Goal: Information Seeking & Learning: Learn about a topic

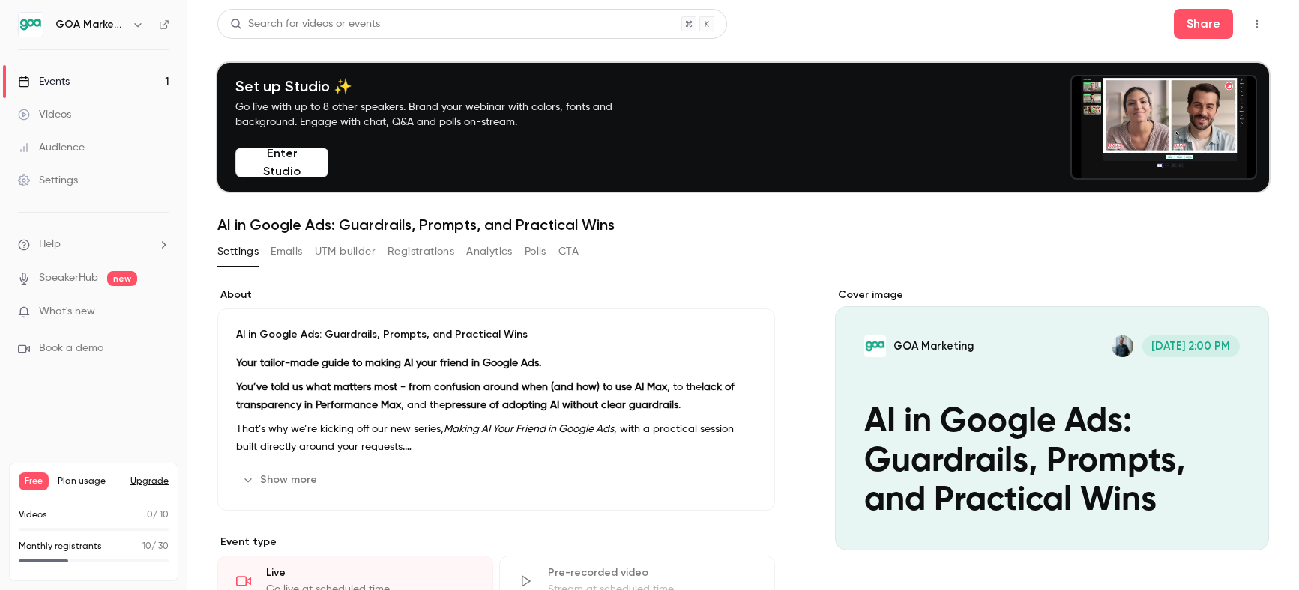
scroll to position [460, 0]
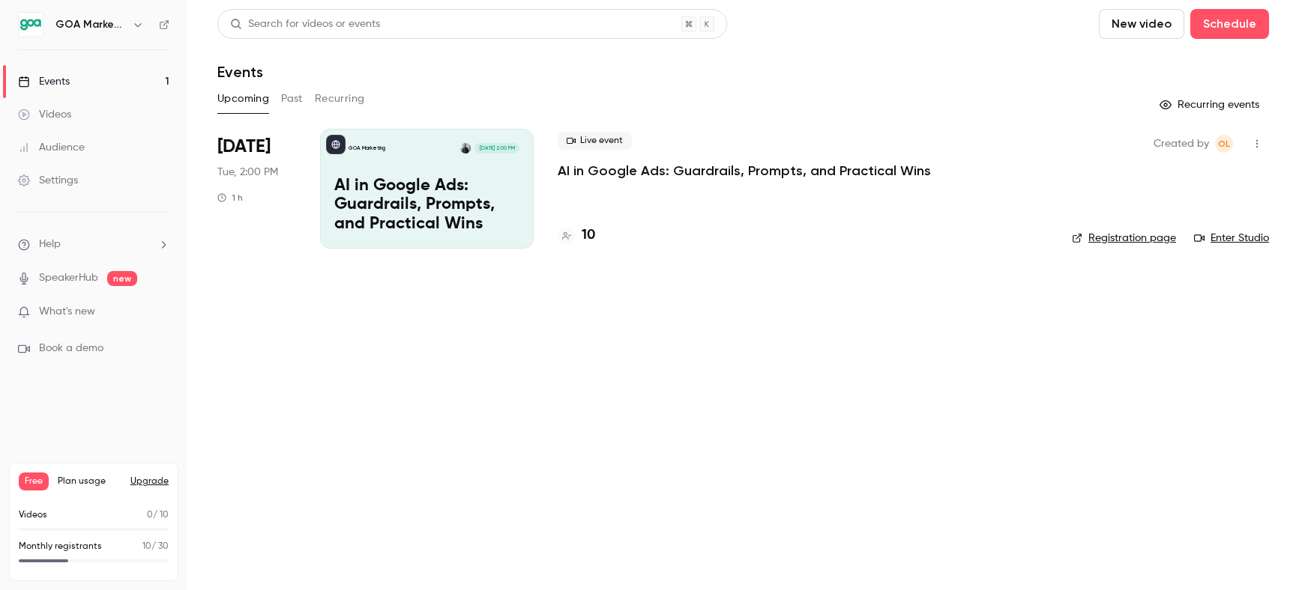
click at [73, 146] on div "Audience" at bounding box center [51, 147] width 67 height 15
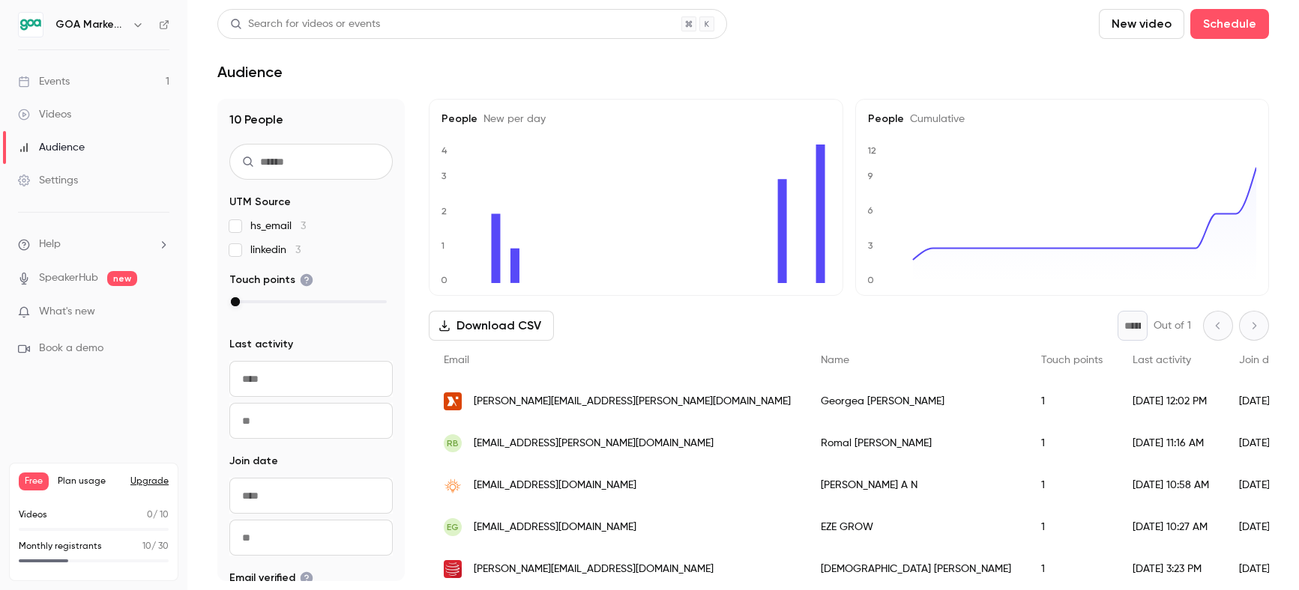
click at [76, 79] on link "Events 1" at bounding box center [93, 81] width 187 height 33
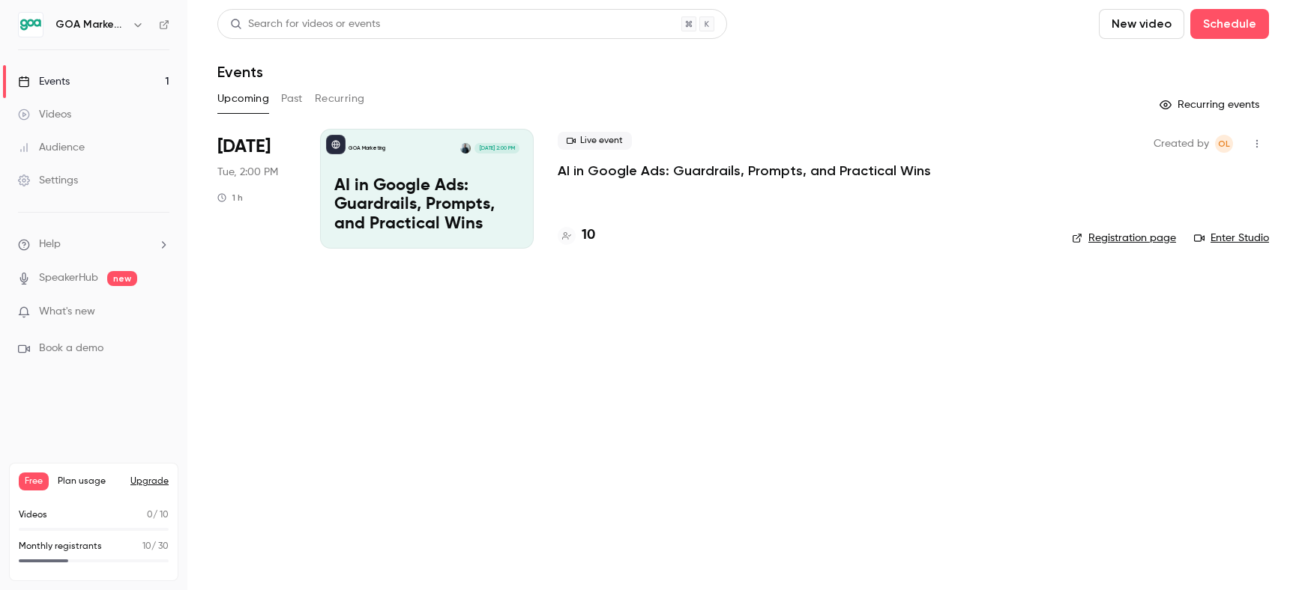
click at [659, 178] on p "AI in Google Ads: Guardrails, Prompts, and Practical Wins" at bounding box center [744, 171] width 373 height 18
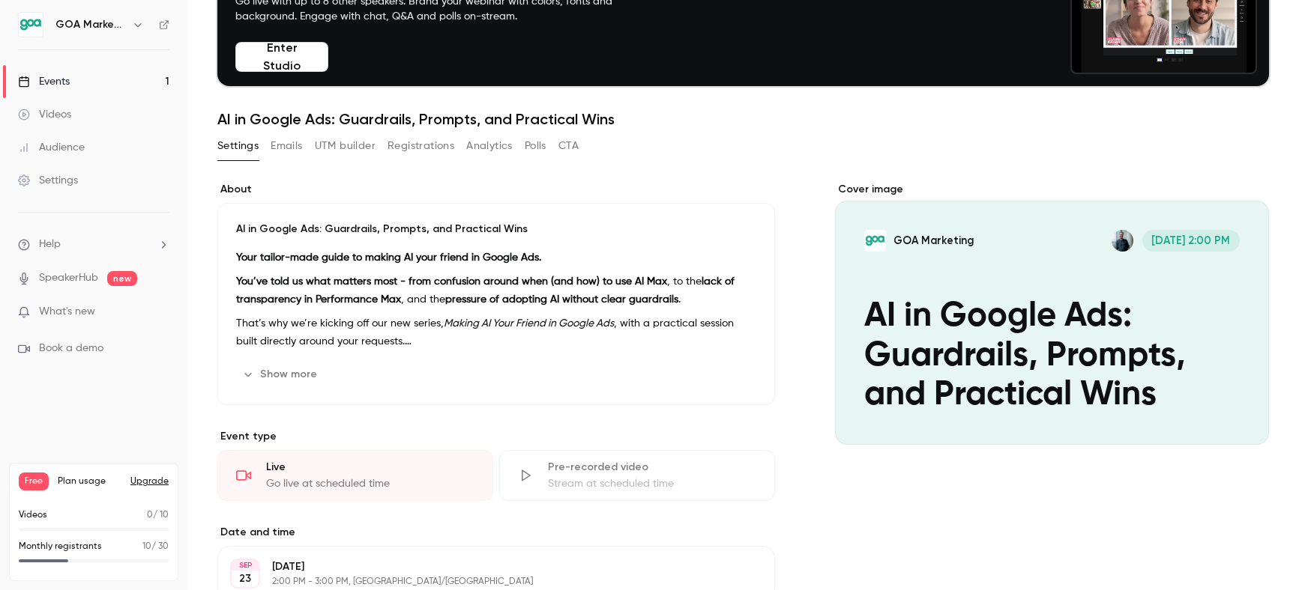
scroll to position [121, 0]
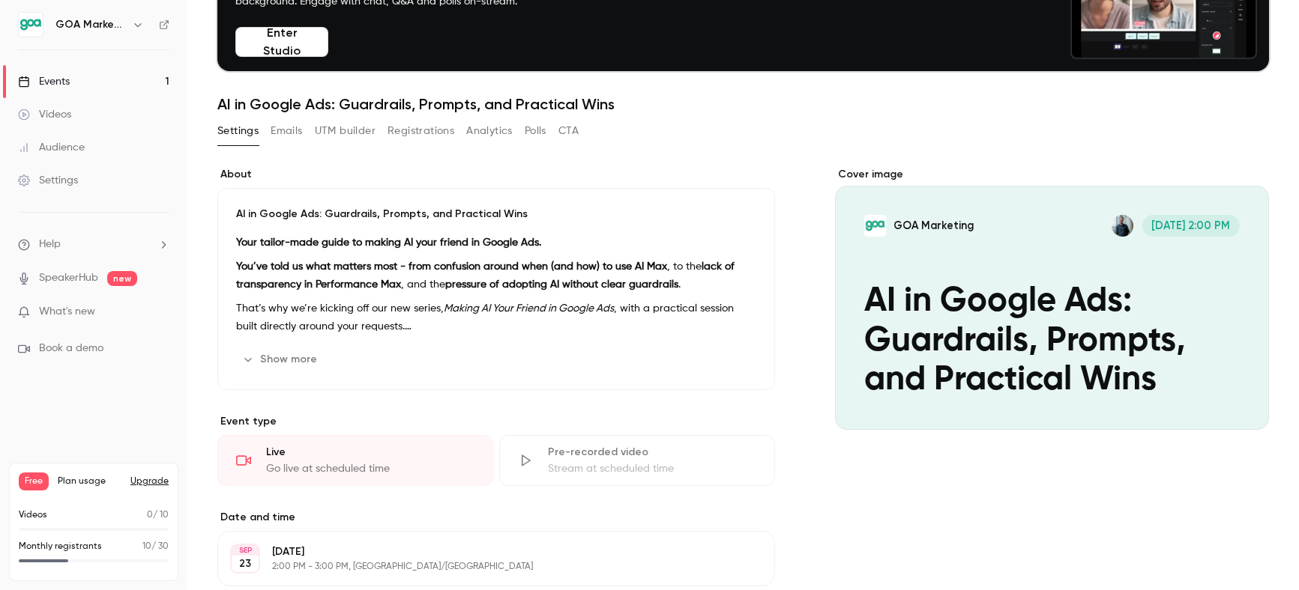
click at [276, 354] on button "Show more" at bounding box center [281, 360] width 90 height 24
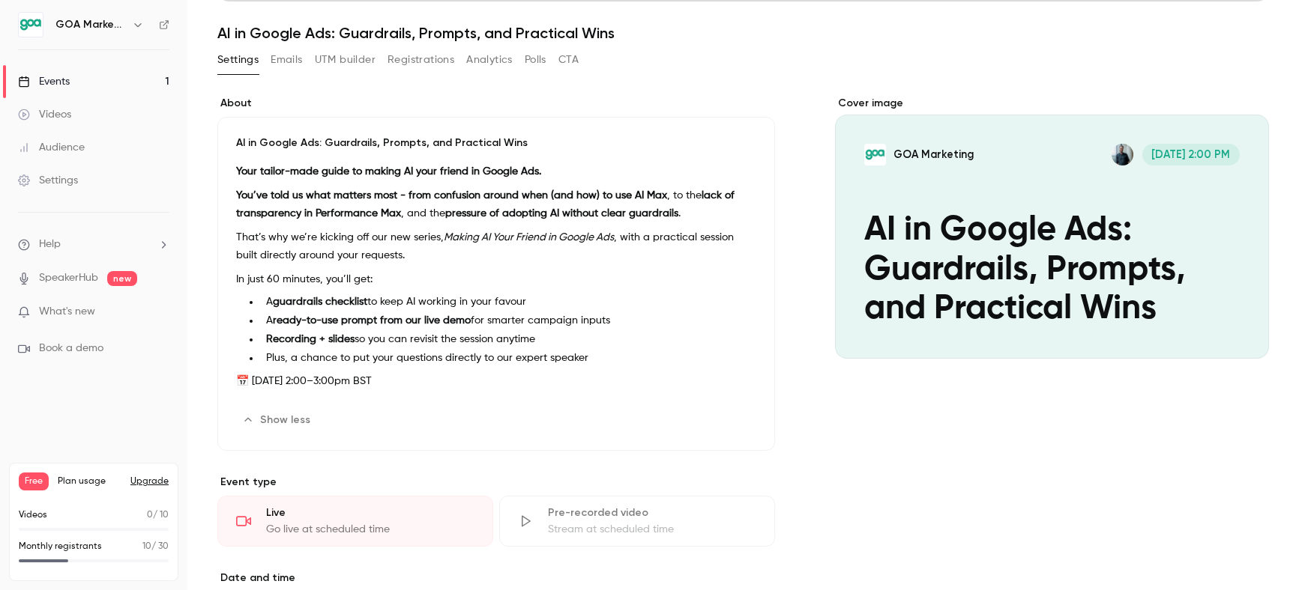
scroll to position [199, 0]
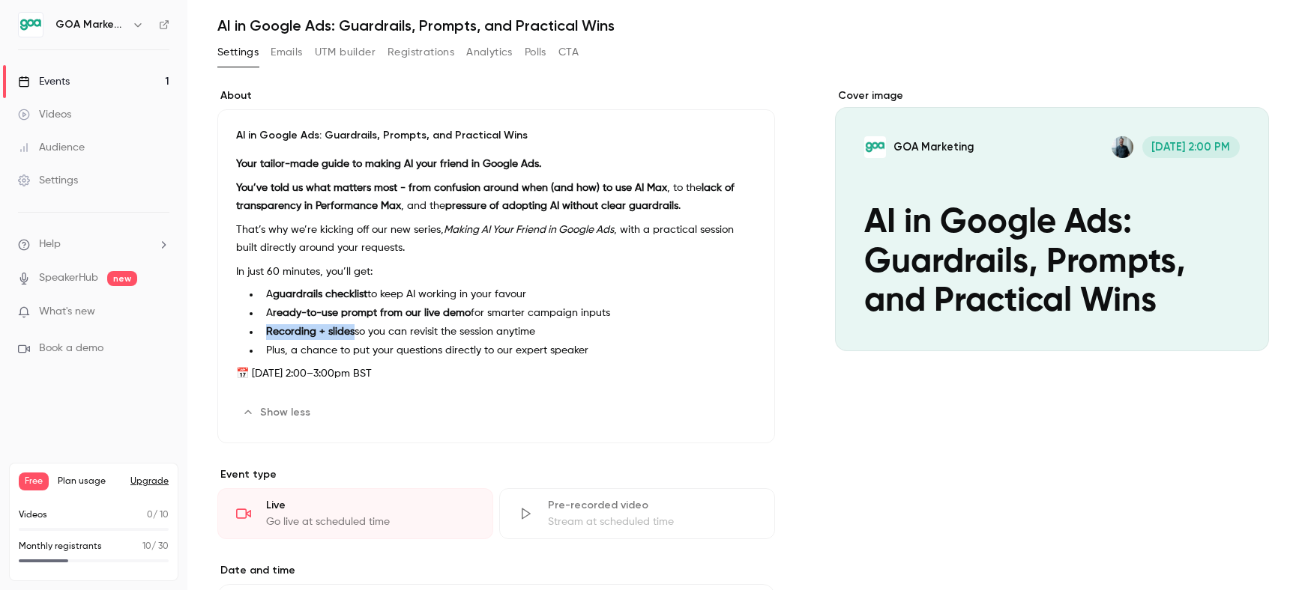
drag, startPoint x: 262, startPoint y: 332, endPoint x: 351, endPoint y: 332, distance: 89.2
click at [351, 332] on li "Recording + slides so you can revisit the session anytime" at bounding box center [508, 332] width 496 height 16
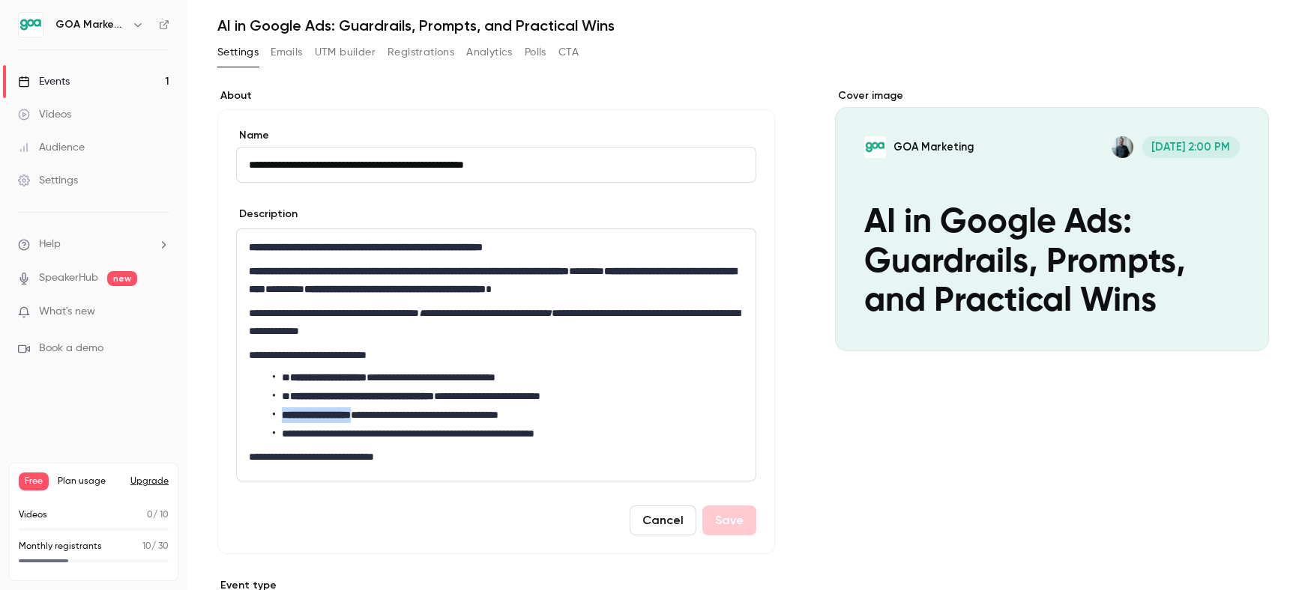
drag, startPoint x: 283, startPoint y: 414, endPoint x: 368, endPoint y: 414, distance: 85.4
click at [368, 414] on li "**********" at bounding box center [508, 416] width 471 height 16
